Goal: Check status: Check status

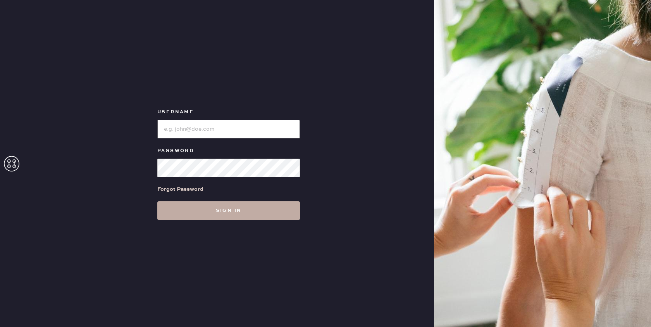
type input "[EMAIL_ADDRESS][DOMAIN_NAME]"
click at [227, 212] on button "Sign in" at bounding box center [228, 210] width 143 height 19
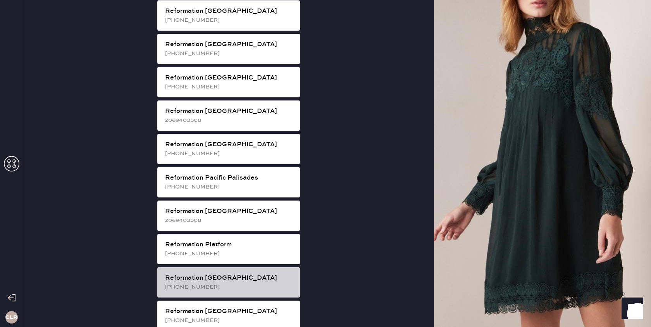
click at [218, 283] on div "[PHONE_NUMBER]" at bounding box center [229, 287] width 129 height 9
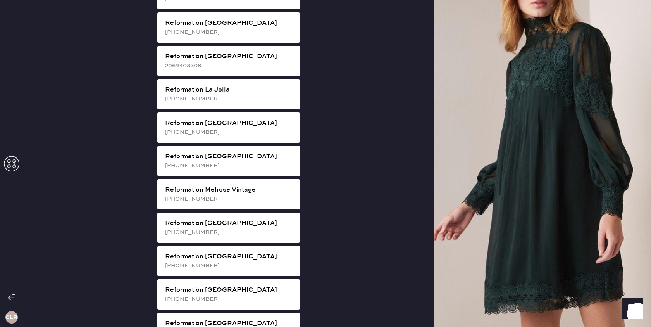
scroll to position [1022, 0]
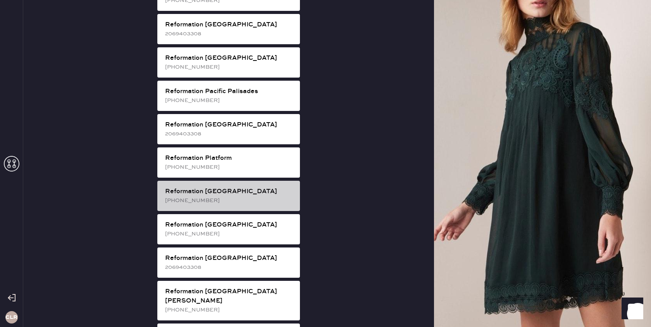
click at [258, 196] on div "[PHONE_NUMBER]" at bounding box center [229, 200] width 129 height 9
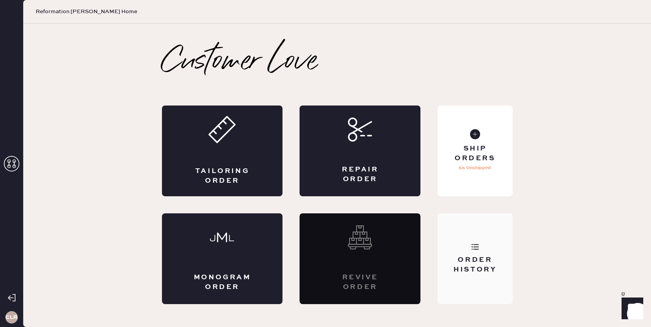
click at [470, 238] on div "Order History" at bounding box center [475, 258] width 75 height 91
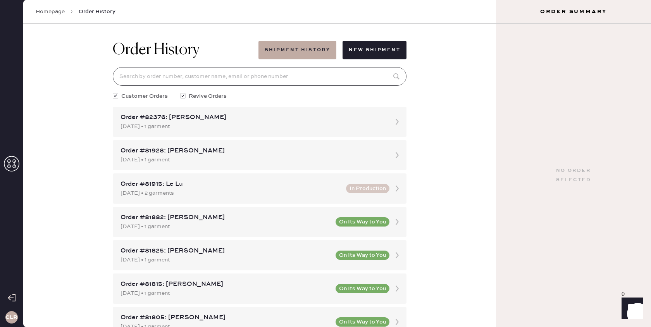
click at [222, 74] on input at bounding box center [260, 76] width 294 height 19
paste input "[EMAIL_ADDRESS][DOMAIN_NAME]"
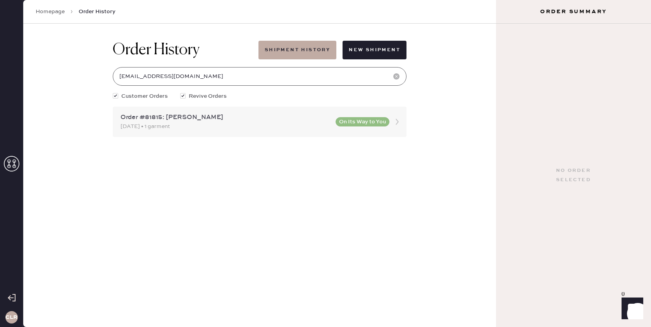
type input "[EMAIL_ADDRESS][DOMAIN_NAME]"
click at [396, 122] on icon at bounding box center [397, 122] width 16 height 16
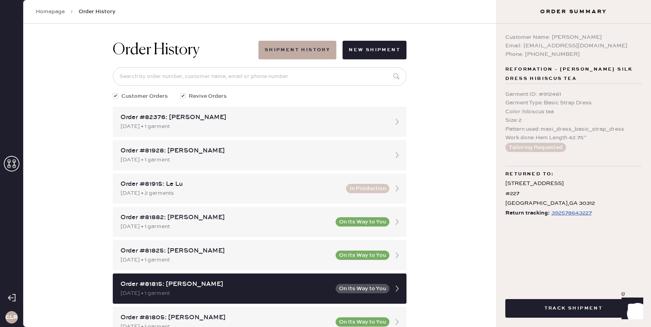
click at [577, 215] on div "392578643227" at bounding box center [571, 212] width 40 height 9
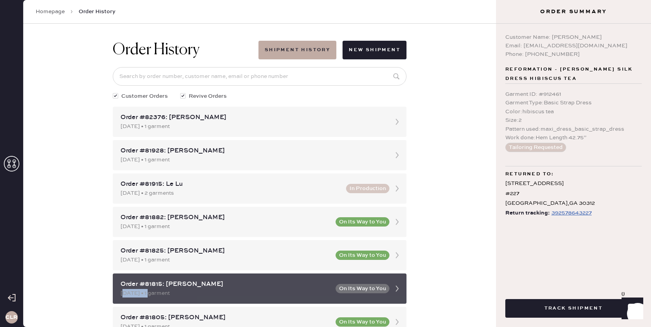
drag, startPoint x: 154, startPoint y: 294, endPoint x: 117, endPoint y: 294, distance: 37.6
click at [117, 294] on div "Order #81815: [PERSON_NAME] [DATE] • 1 garment On Its Way to You" at bounding box center [260, 288] width 294 height 30
copy div "[DATE]"
